Goal: Task Accomplishment & Management: Manage account settings

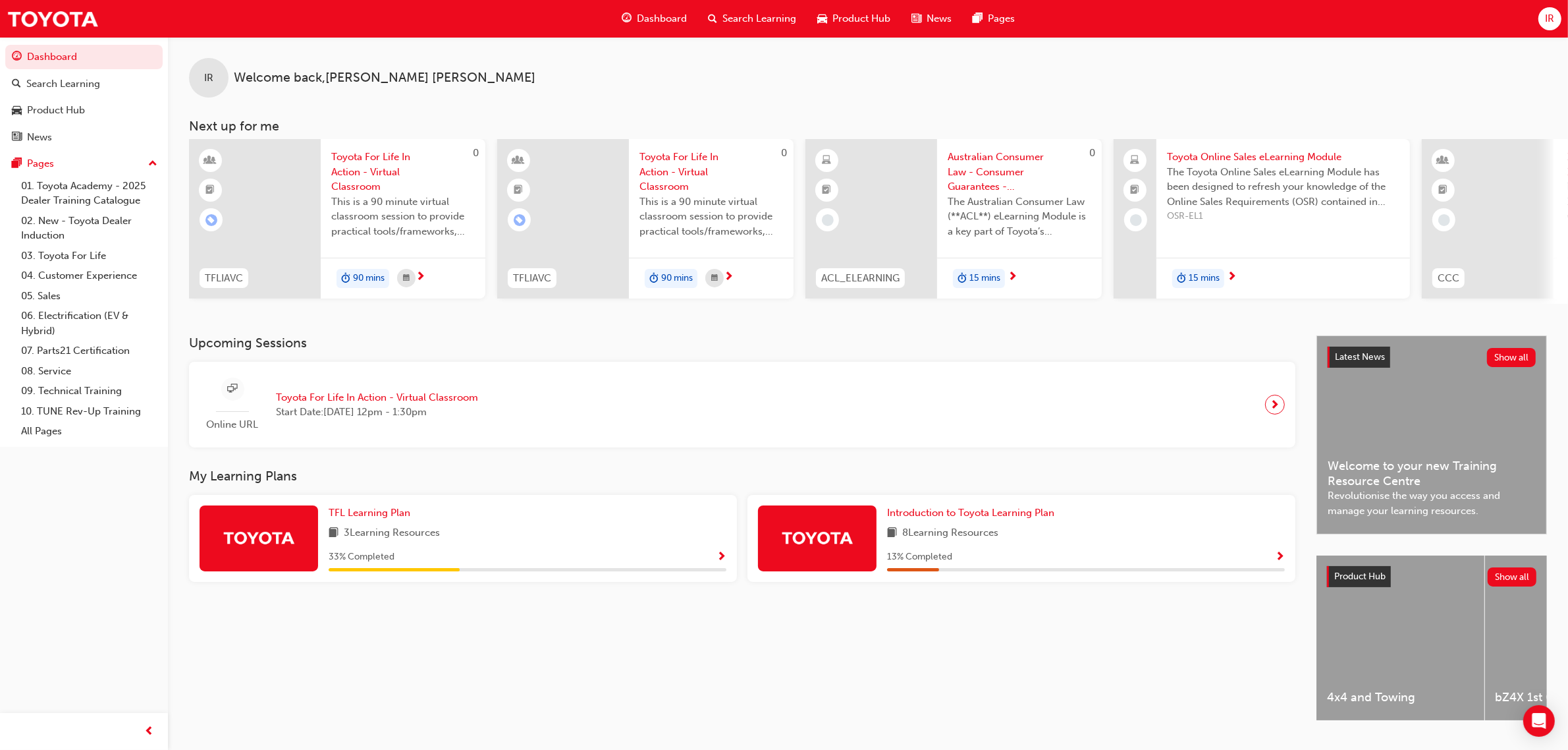
click at [1549, 16] on span "IR" at bounding box center [1549, 19] width 9 height 15
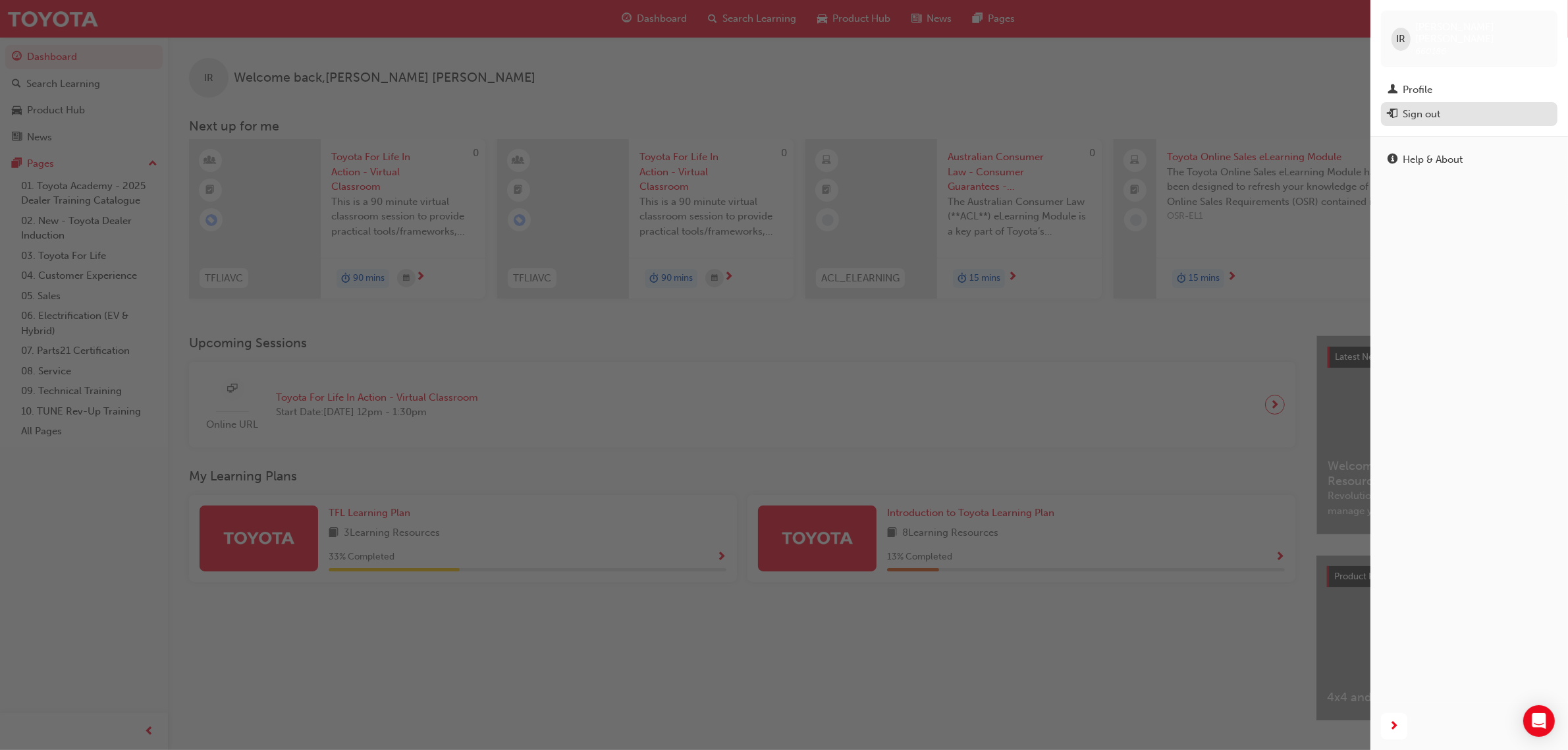
click at [1421, 102] on button "Sign out" at bounding box center [1469, 114] width 176 height 24
